Goal: Obtain resource: Download file/media

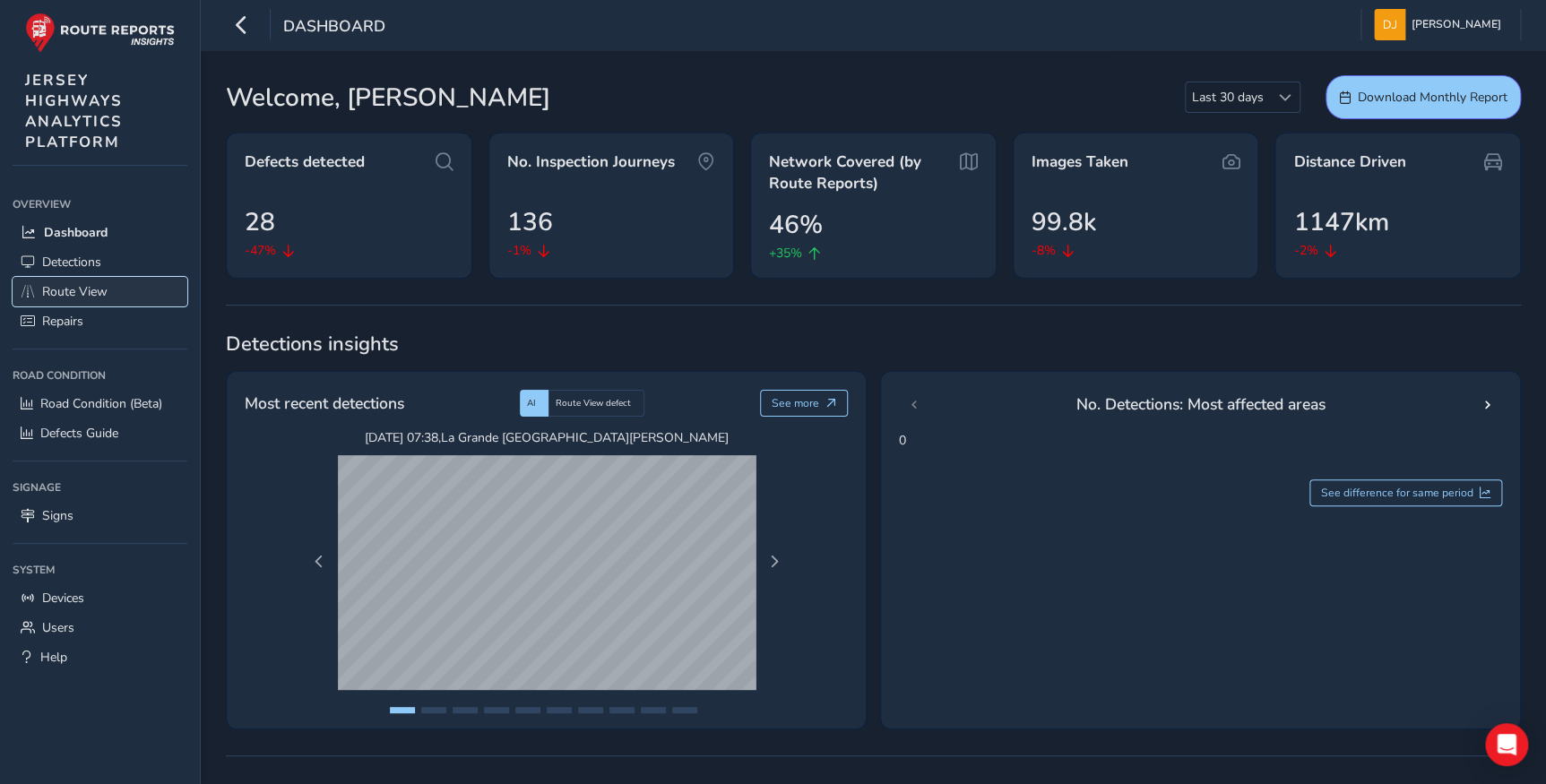
click at [62, 287] on span "Route View" at bounding box center [75, 292] width 65 height 17
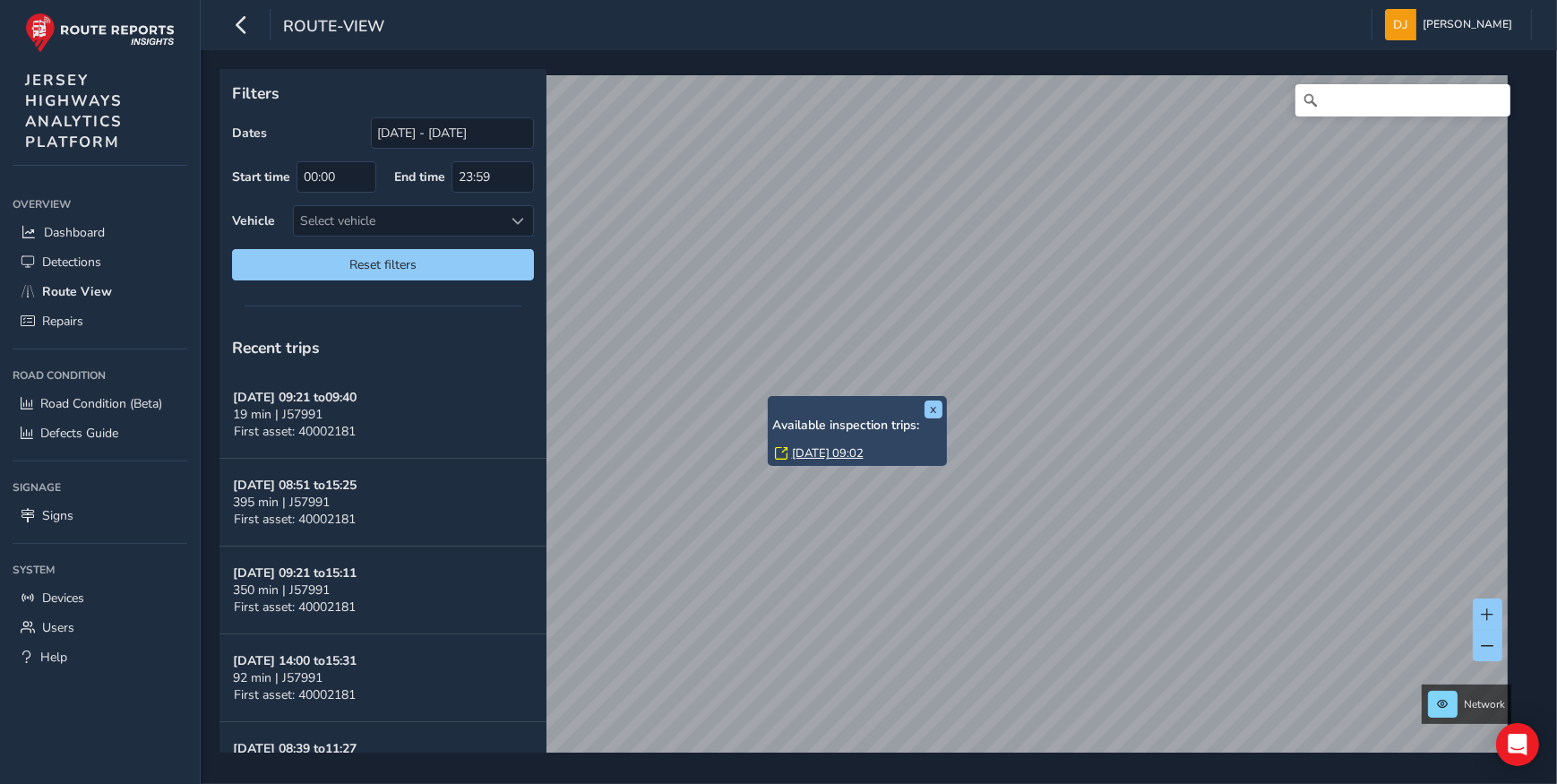
click at [849, 459] on link "[DATE] 09:02" at bounding box center [828, 454] width 72 height 17
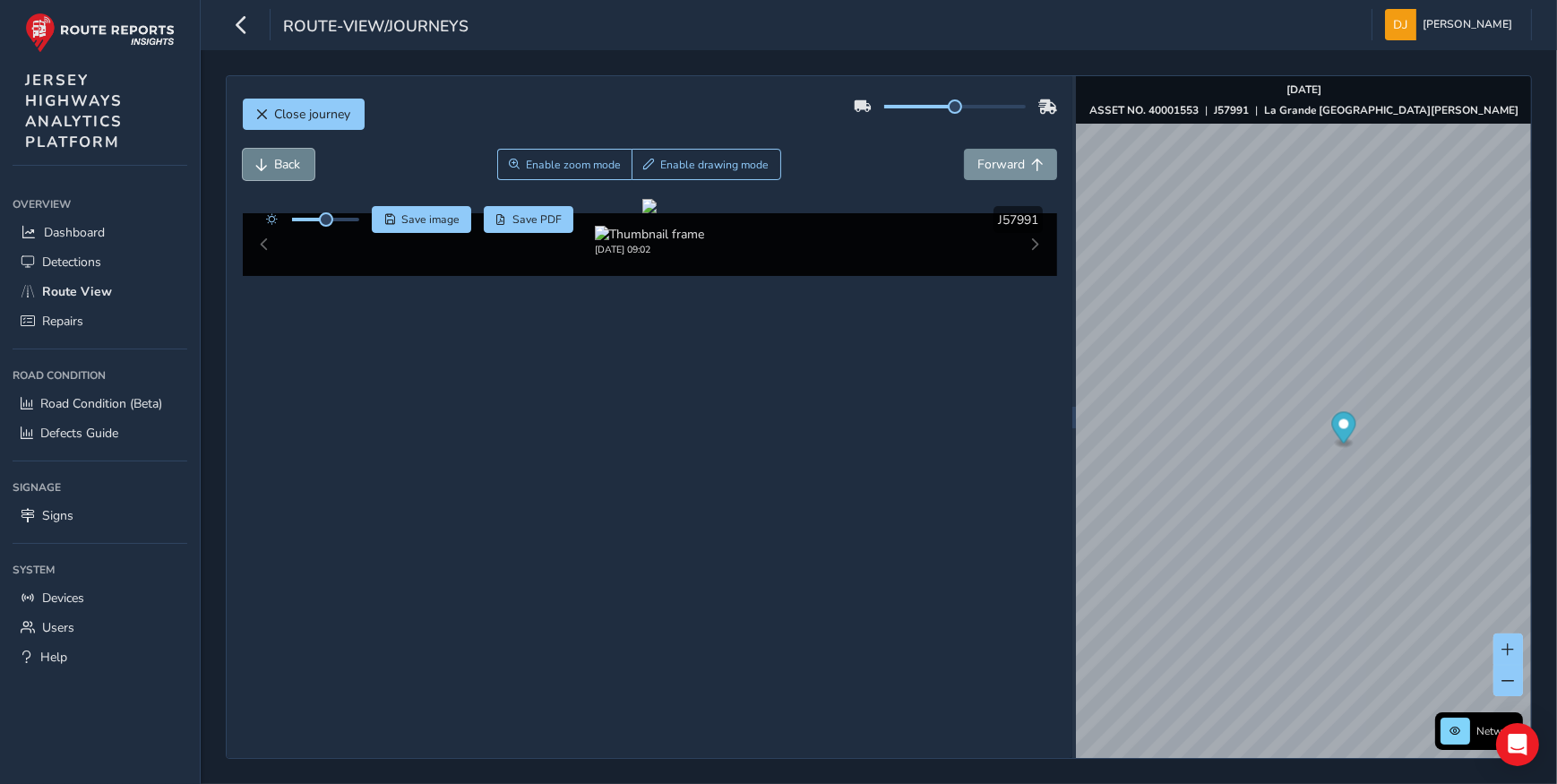
click at [283, 161] on span "Back" at bounding box center [288, 164] width 26 height 17
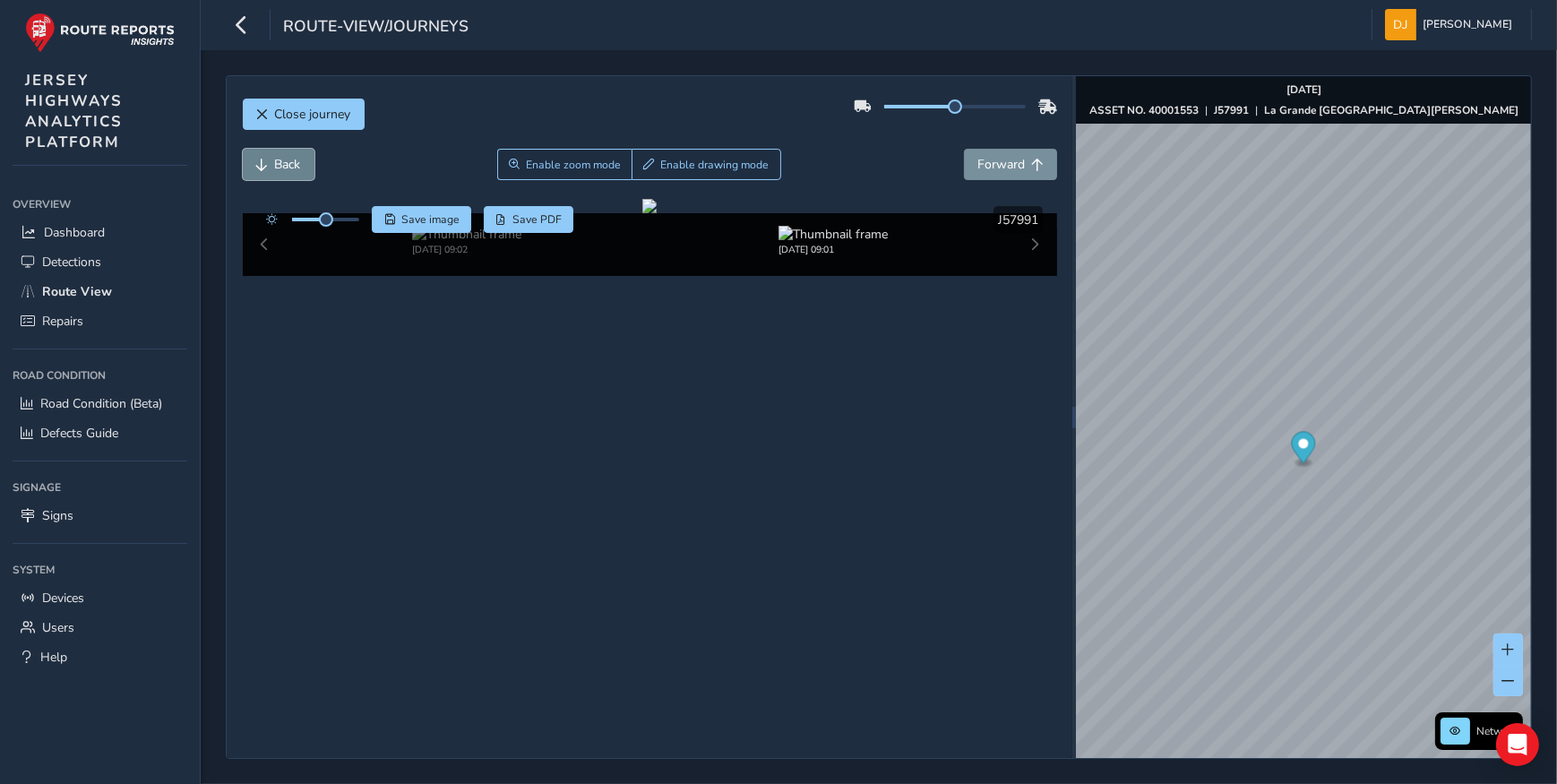
click at [283, 161] on span "Back" at bounding box center [288, 164] width 26 height 17
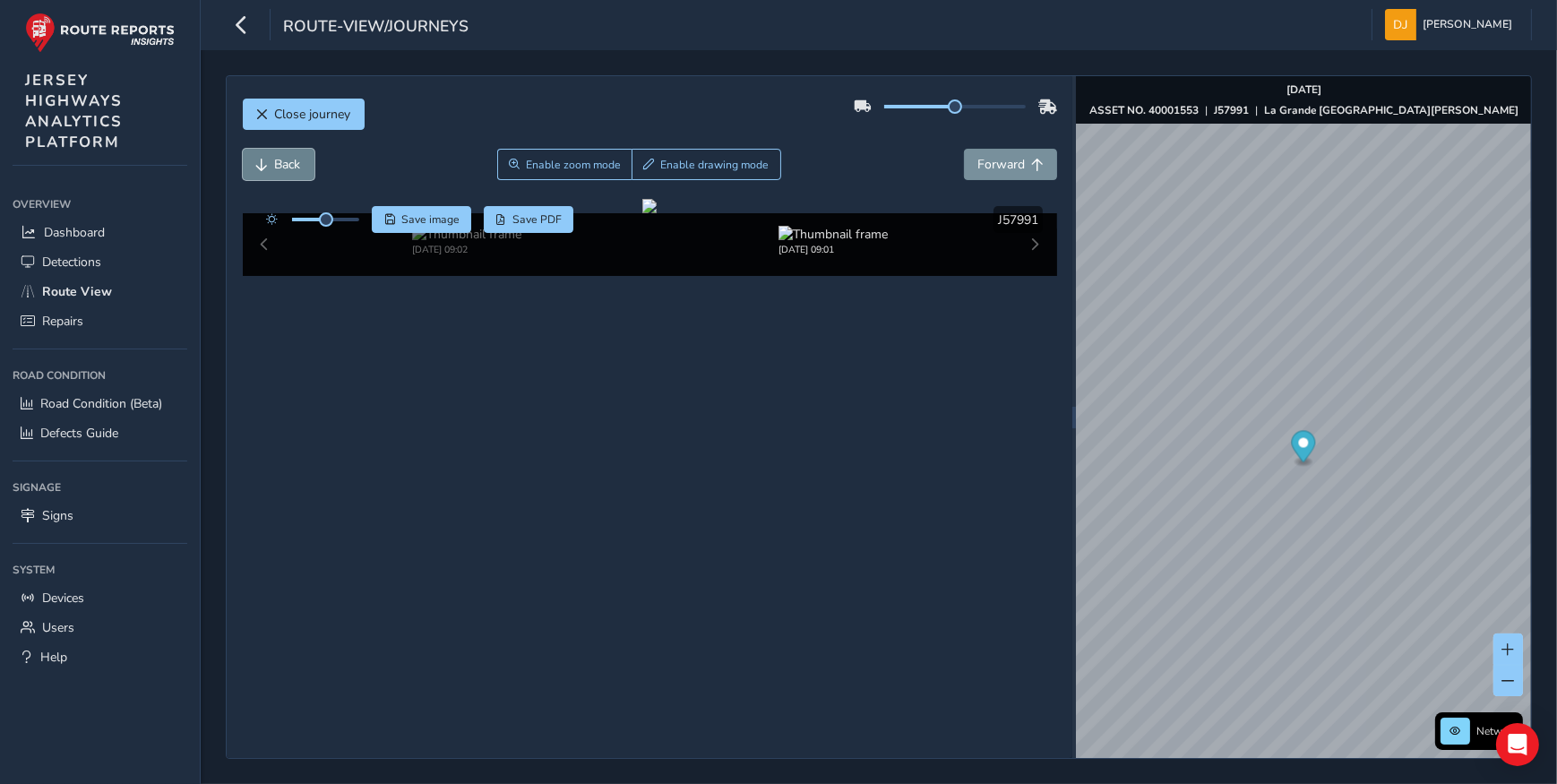
click at [283, 161] on span "Back" at bounding box center [288, 164] width 26 height 17
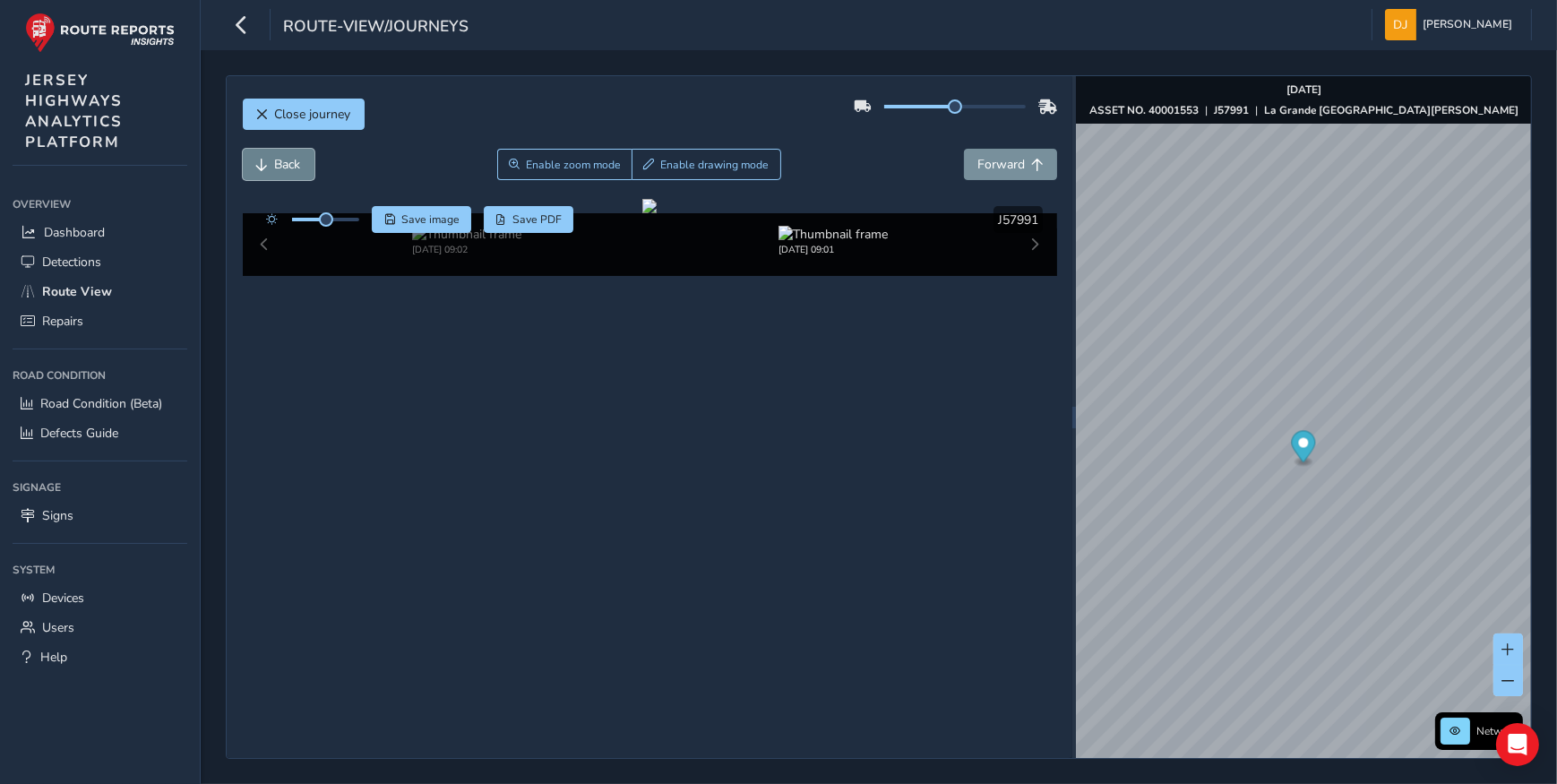
click at [283, 161] on span "Back" at bounding box center [288, 164] width 26 height 17
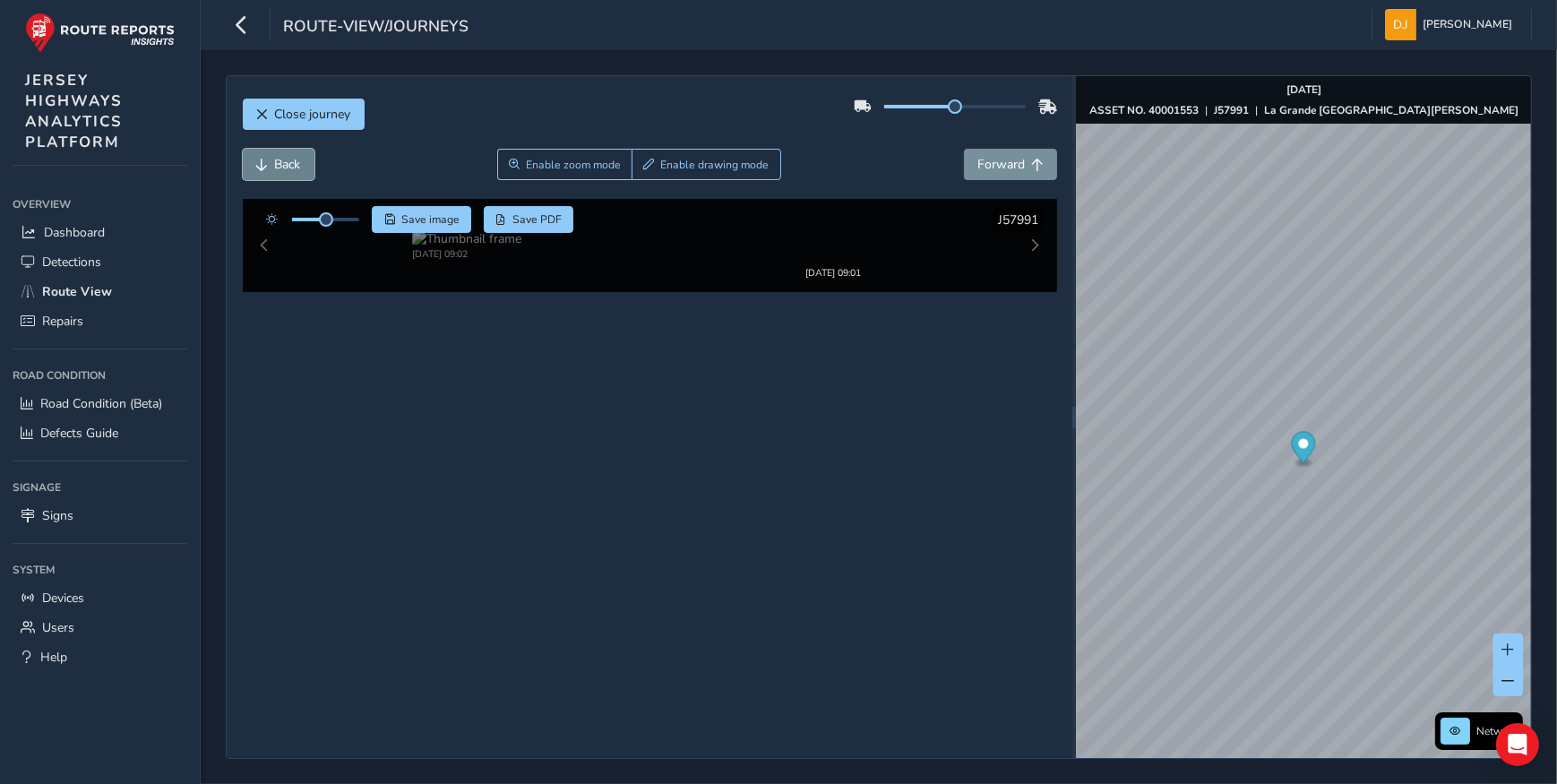
click at [283, 161] on span "Back" at bounding box center [288, 164] width 26 height 17
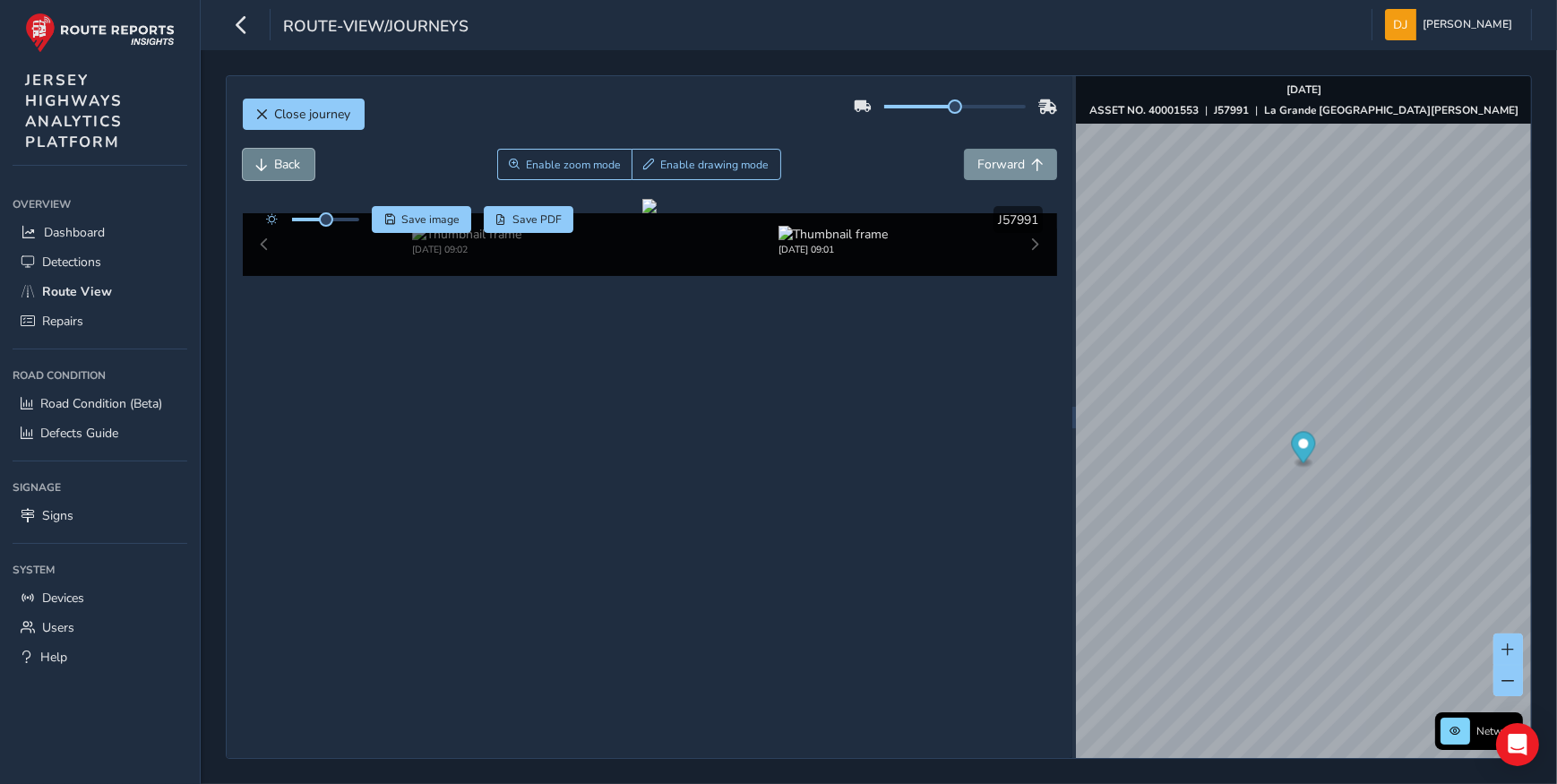
click at [283, 161] on span "Back" at bounding box center [288, 164] width 26 height 17
click at [995, 174] on button "Forward" at bounding box center [1010, 165] width 93 height 31
click at [996, 160] on span "Forward" at bounding box center [1001, 164] width 48 height 17
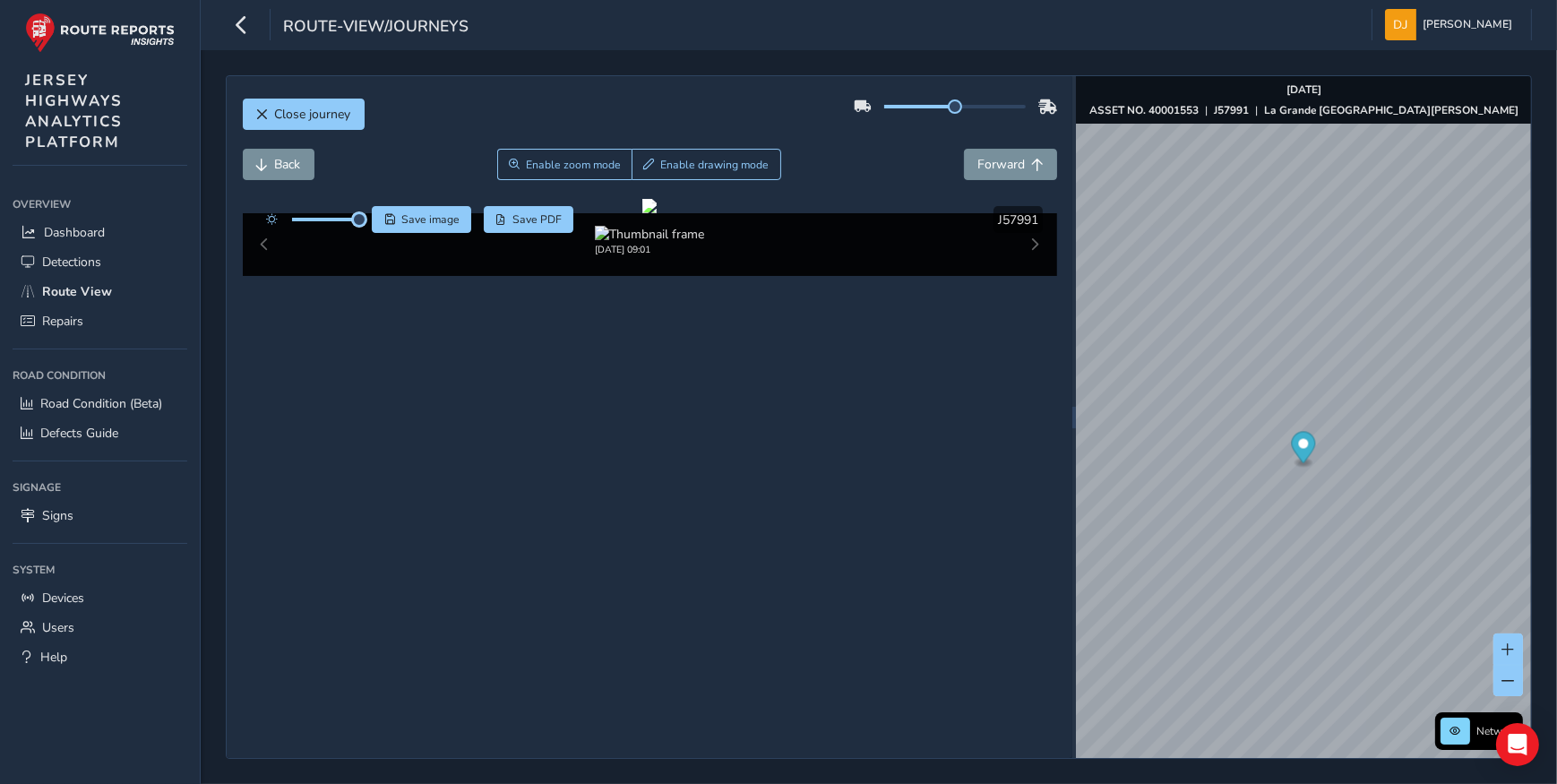
drag, startPoint x: 328, startPoint y: 223, endPoint x: 367, endPoint y: 225, distance: 39.1
click at [367, 225] on div "Save image Save PDF" at bounding box center [415, 219] width 317 height 27
click at [549, 225] on span "Save PDF" at bounding box center [537, 220] width 50 height 15
